Goal: Task Accomplishment & Management: Use online tool/utility

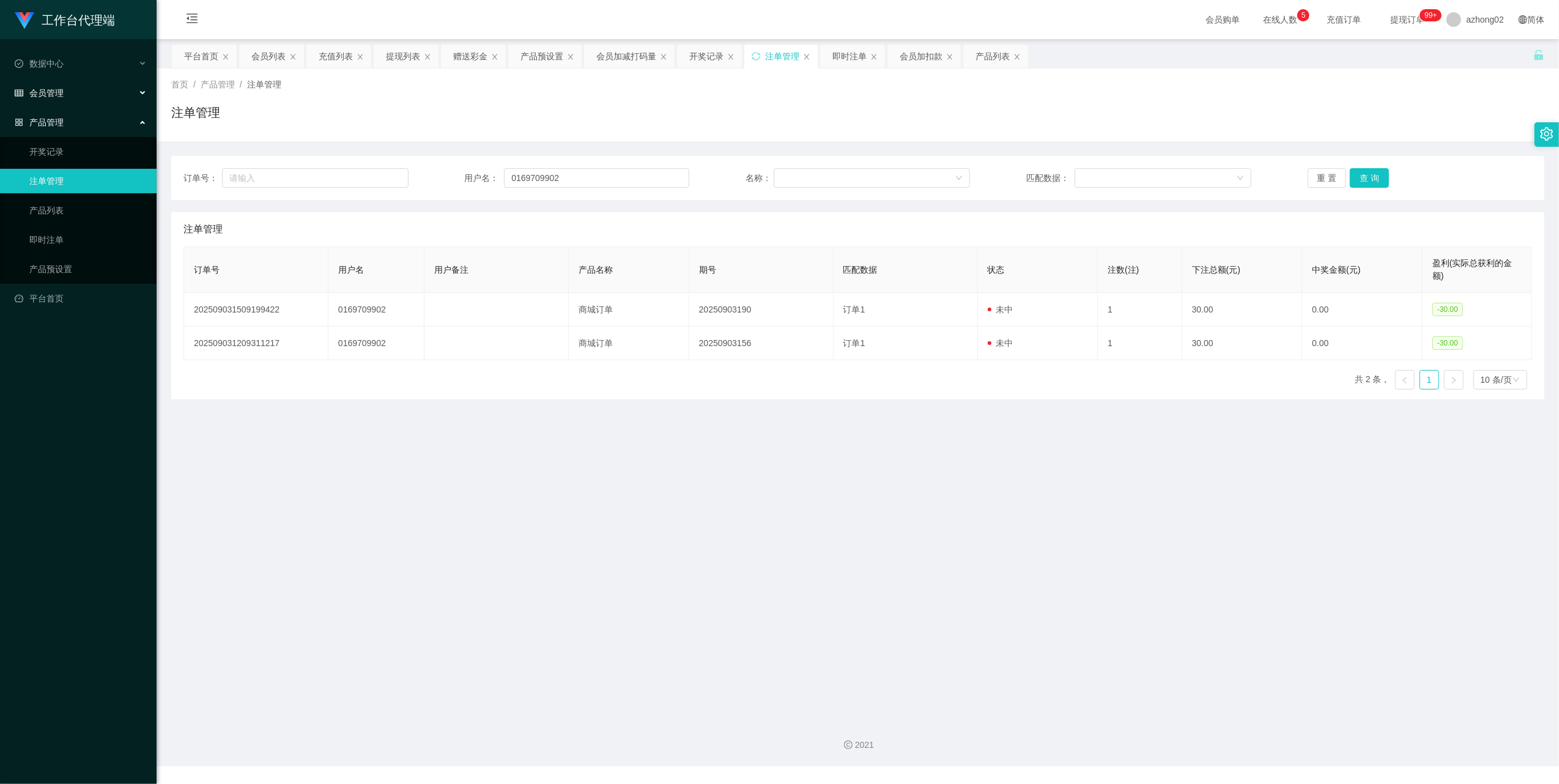
drag, startPoint x: 48, startPoint y: 89, endPoint x: 47, endPoint y: 106, distance: 17.0
click at [48, 89] on span "会员管理" at bounding box center [39, 93] width 49 height 10
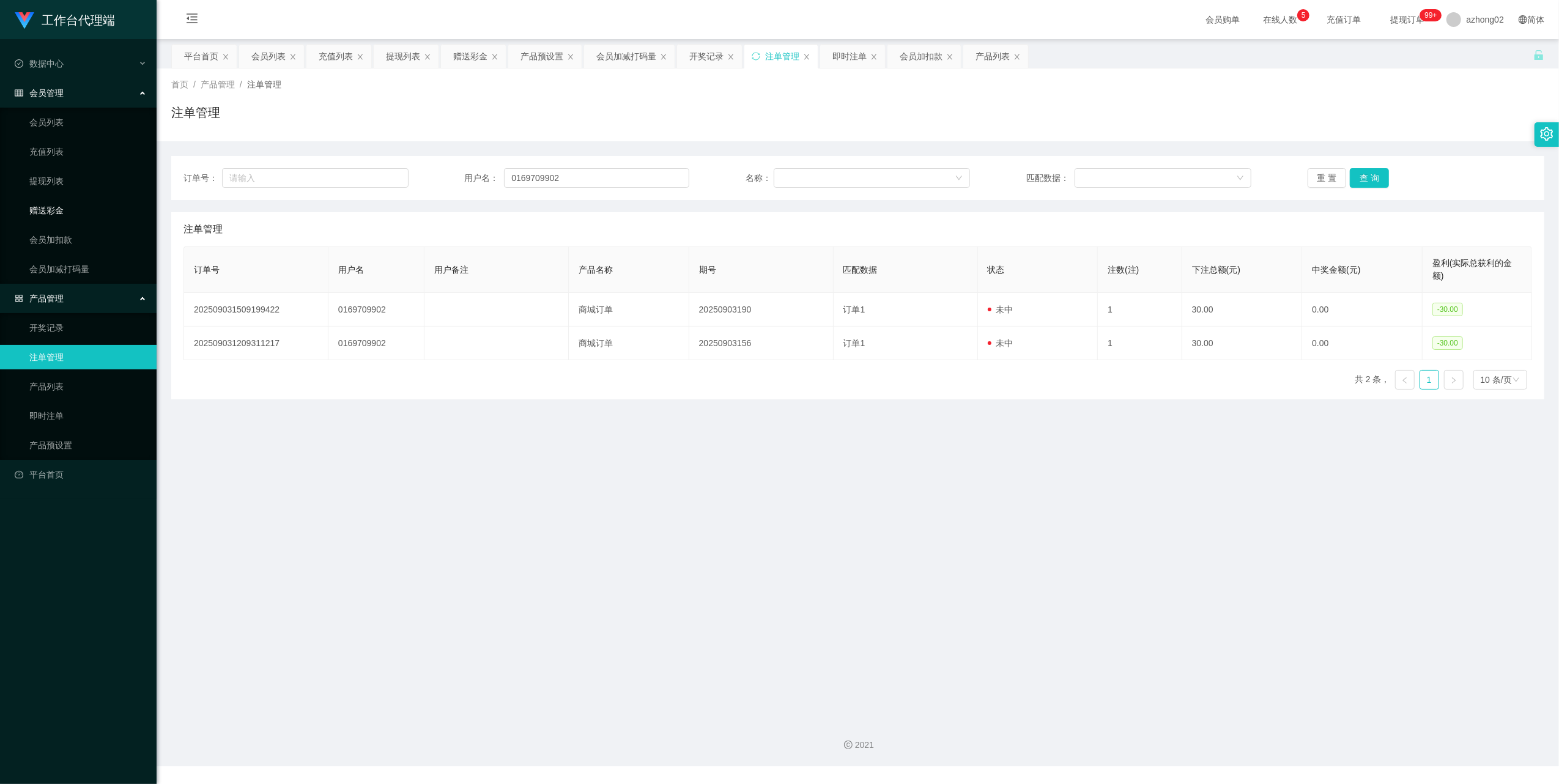
click at [51, 203] on link "赠送彩金" at bounding box center [88, 210] width 117 height 24
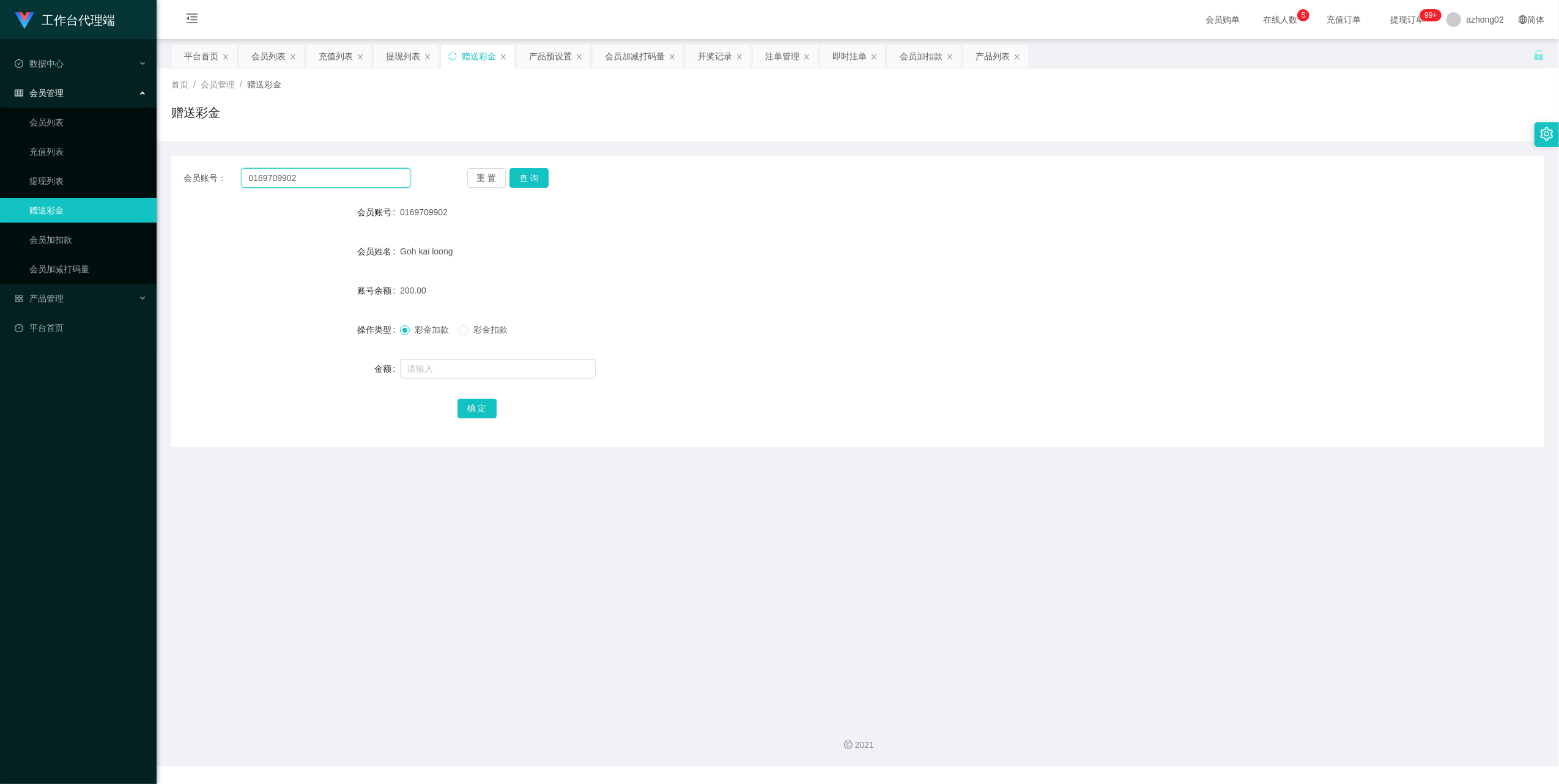
click at [321, 186] on input "0169709902" at bounding box center [326, 178] width 169 height 19
paste input "CHIAKH"
type input "CHIAKH"
click at [527, 177] on button "查 询" at bounding box center [529, 178] width 39 height 19
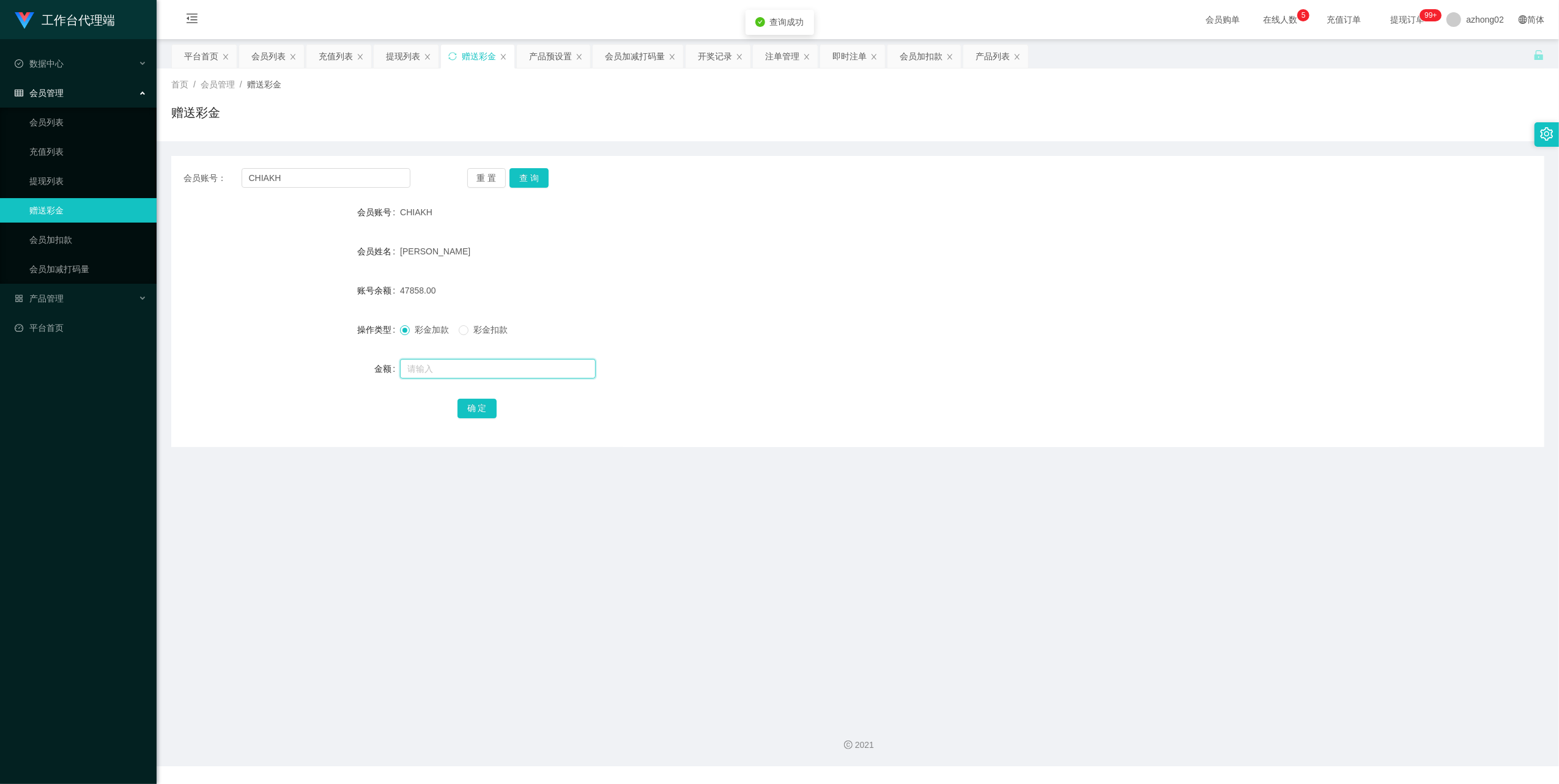
click at [451, 369] on input "text" at bounding box center [497, 368] width 196 height 19
type input "15"
click at [486, 410] on button "确 定" at bounding box center [477, 408] width 39 height 19
click at [312, 167] on div "会员账号： CHIAKH 重 置 查 询 会员账号 CHIAKH 会员姓名 CHIA [PERSON_NAME] 账号余额 47873.00 操作类型 彩金加…" at bounding box center [857, 301] width 1374 height 291
click at [304, 170] on input "CHIAKH" at bounding box center [326, 178] width 169 height 19
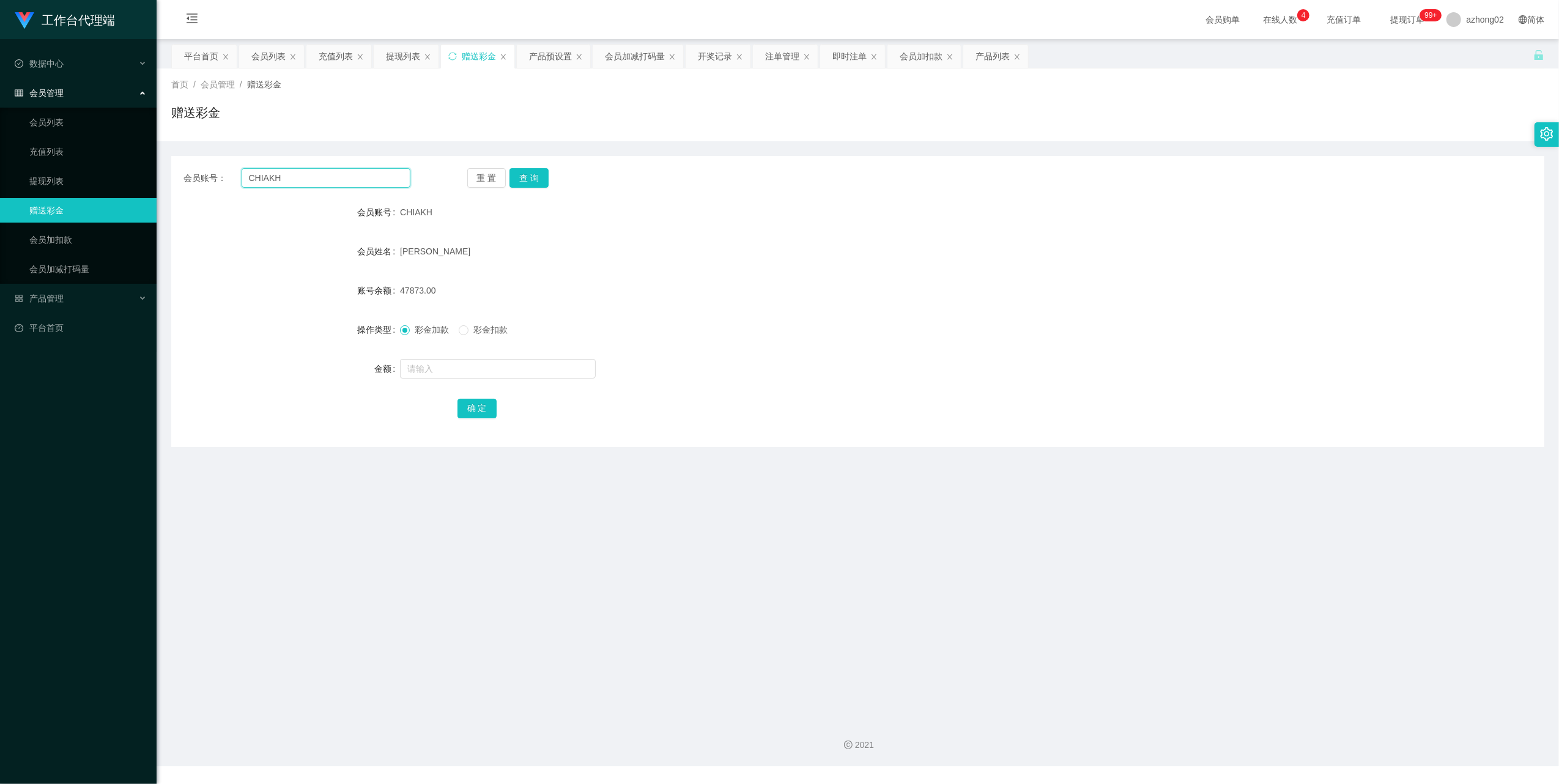
click at [304, 170] on input "CHIAKH" at bounding box center [326, 178] width 169 height 19
paste input "huahBoonSing"
type input "ChuahBoonSing"
click at [530, 174] on button "查 询" at bounding box center [529, 178] width 39 height 19
click at [431, 373] on input "text" at bounding box center [497, 368] width 196 height 19
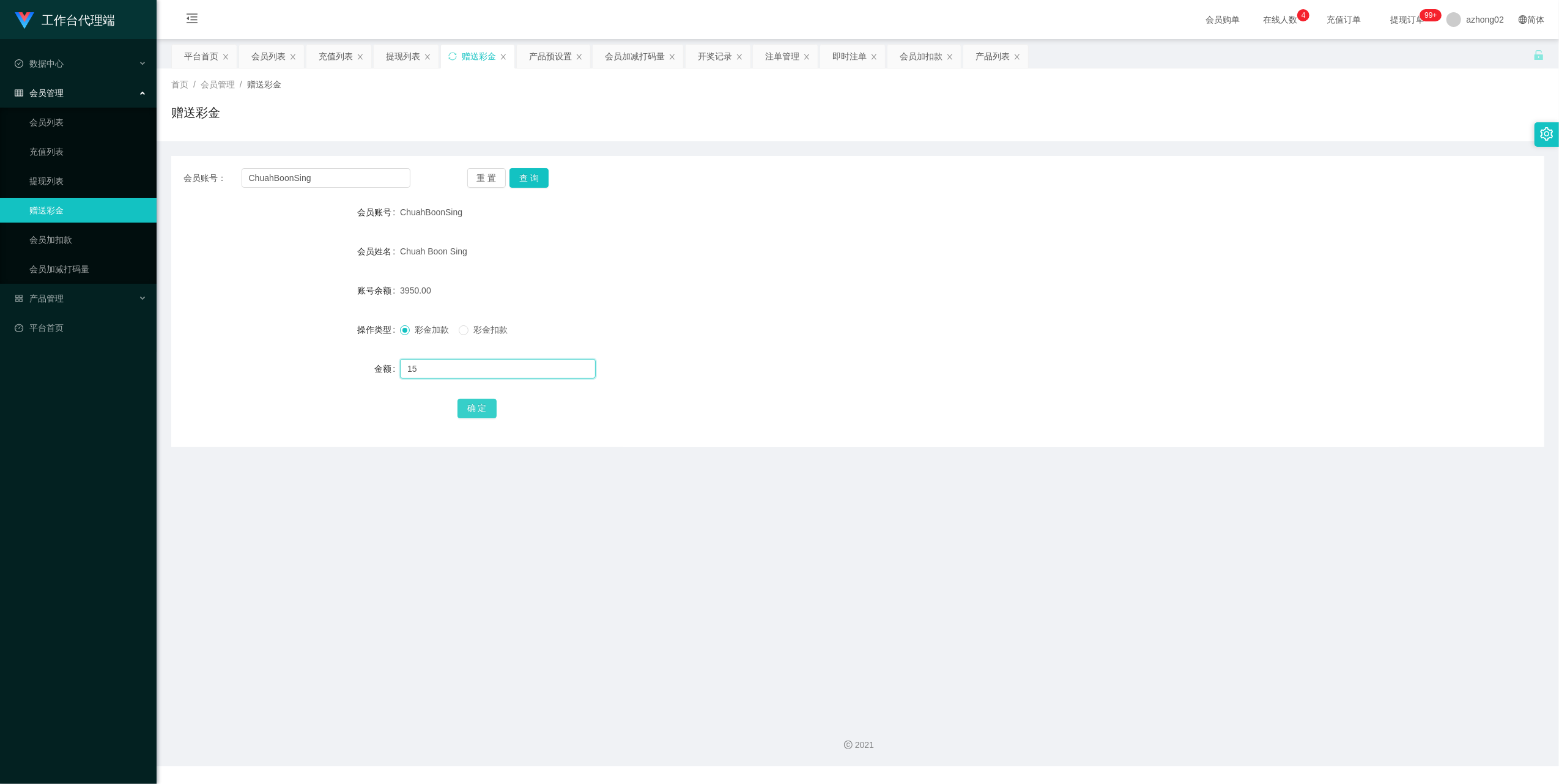
type input "15"
click at [461, 409] on button "确 定" at bounding box center [477, 408] width 39 height 19
